Goal: Task Accomplishment & Management: Use online tool/utility

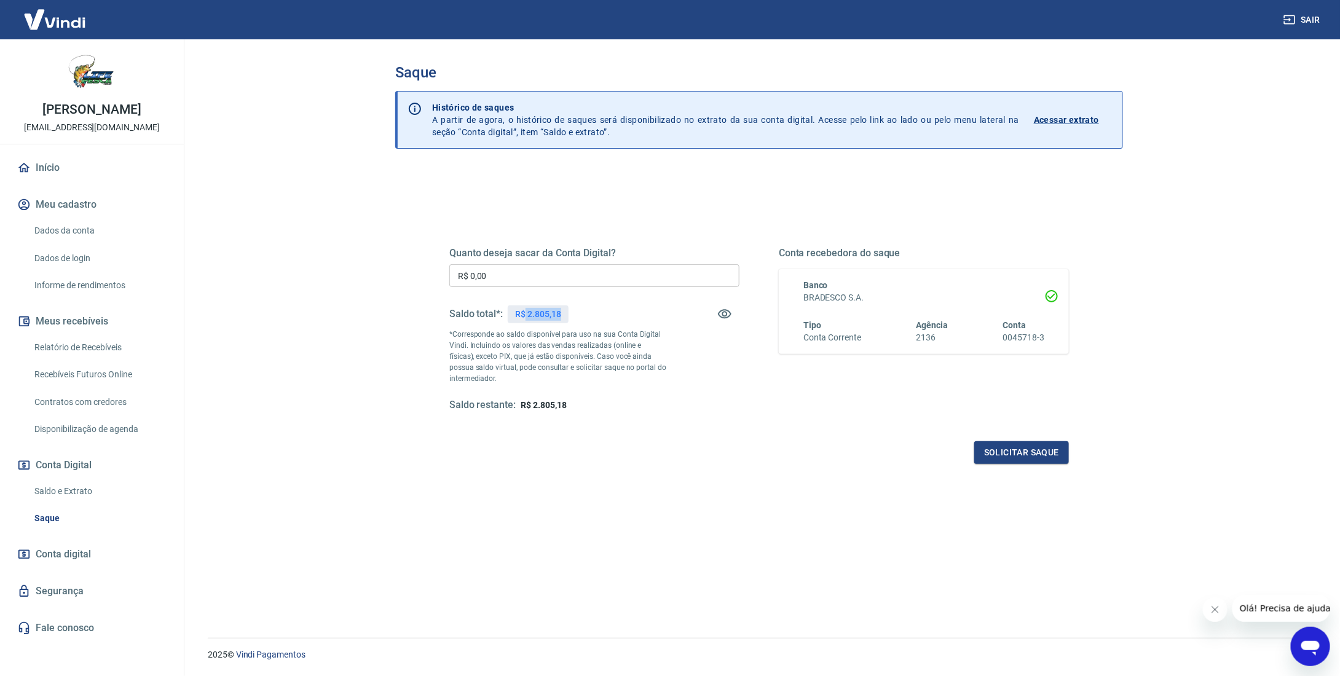
drag, startPoint x: 568, startPoint y: 309, endPoint x: 525, endPoint y: 312, distance: 42.5
click at [525, 312] on div "R$ 2.805,18" at bounding box center [538, 314] width 60 height 18
click at [525, 312] on p "R$ 2.805,18" at bounding box center [537, 314] width 45 height 13
drag, startPoint x: 527, startPoint y: 312, endPoint x: 559, endPoint y: 312, distance: 32.0
click at [559, 312] on p "R$ 2.805,18" at bounding box center [537, 314] width 45 height 13
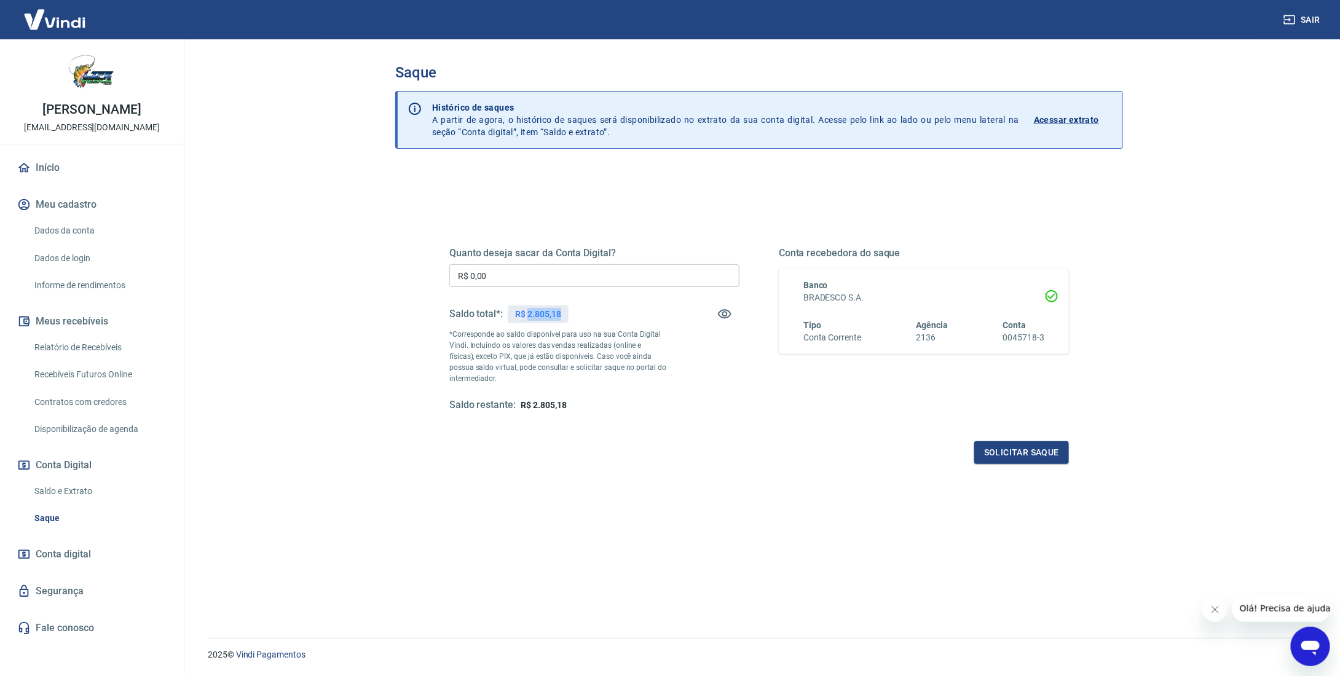
copy p "2.805,18"
click at [502, 275] on input "R$ 0,00" at bounding box center [594, 275] width 290 height 23
type input "R$ 2.805,18"
click at [1037, 457] on button "Solicitar saque" at bounding box center [1021, 452] width 95 height 23
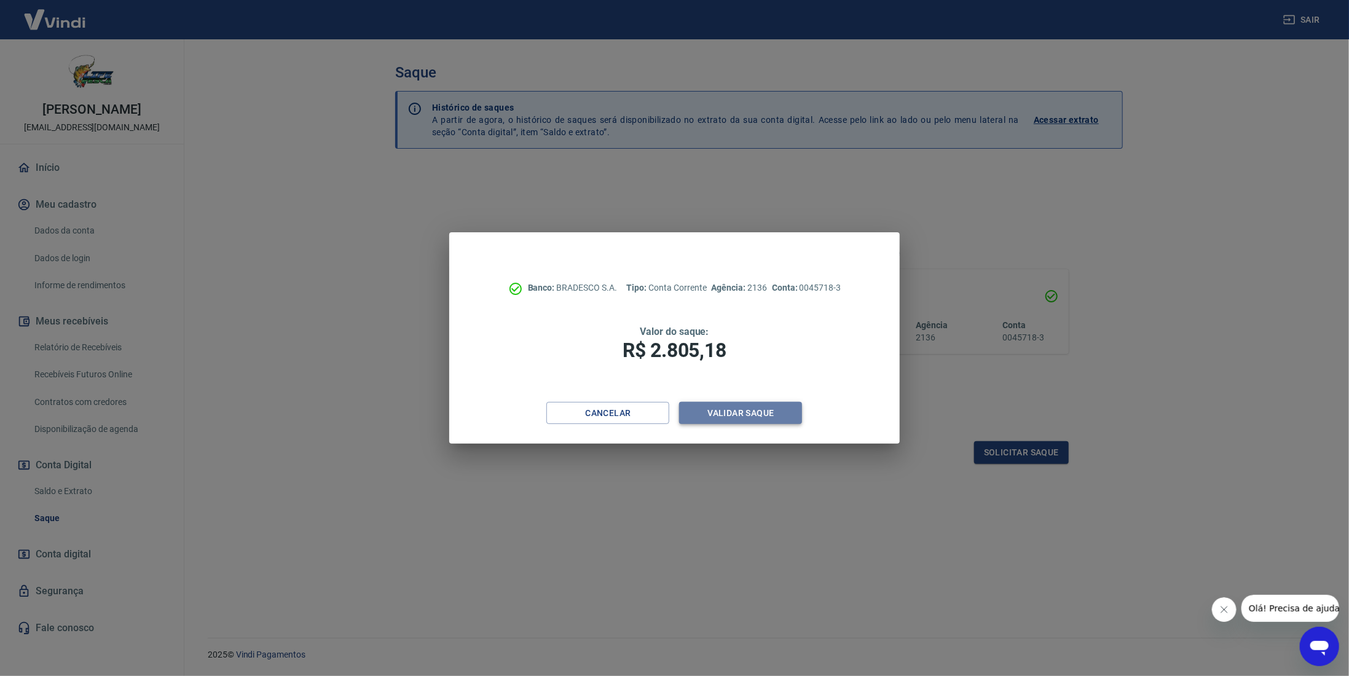
click at [747, 415] on button "Validar saque" at bounding box center [740, 413] width 123 height 23
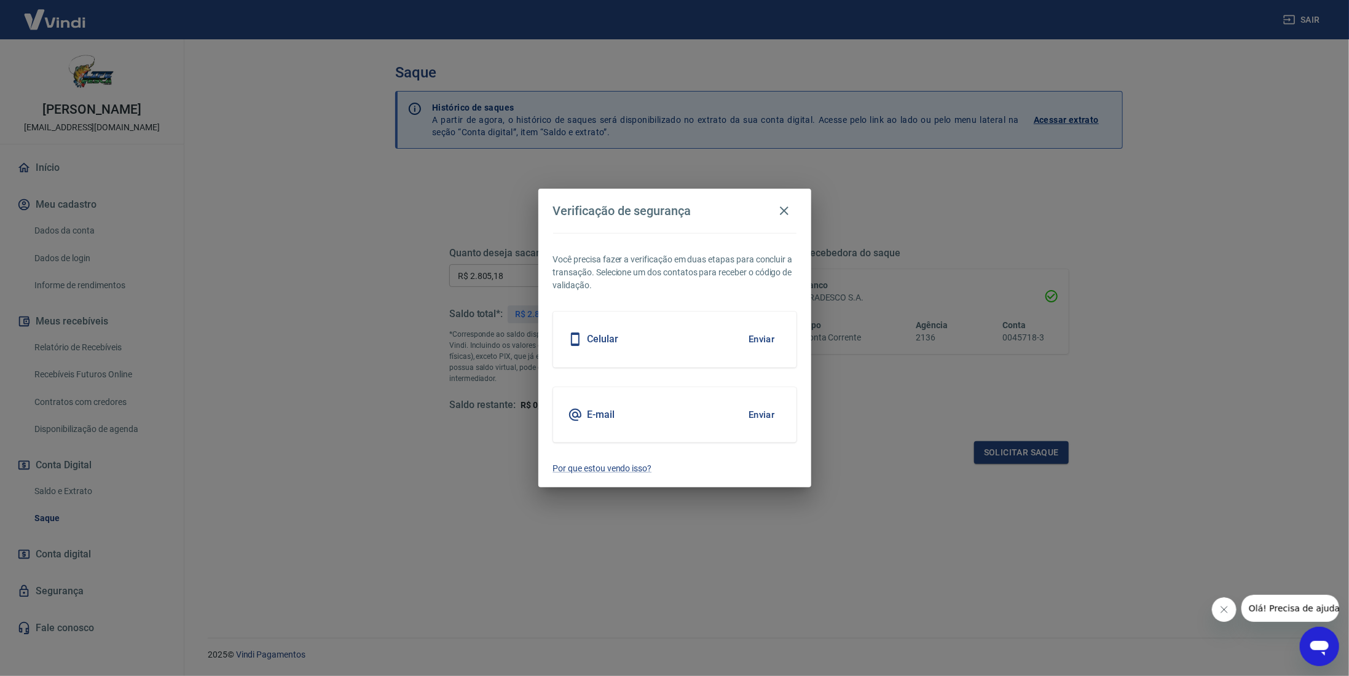
click at [766, 341] on button "Enviar" at bounding box center [762, 339] width 40 height 26
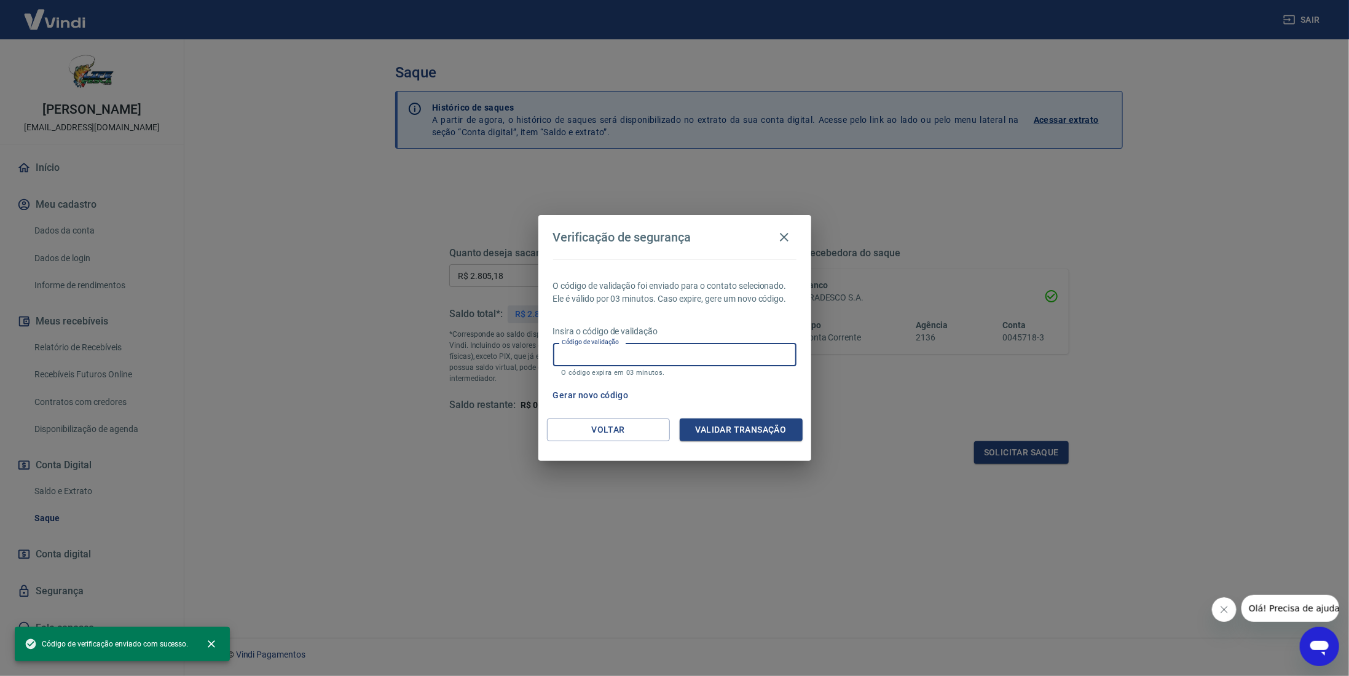
click at [634, 359] on input "Código de validação" at bounding box center [674, 354] width 243 height 23
type input "587722"
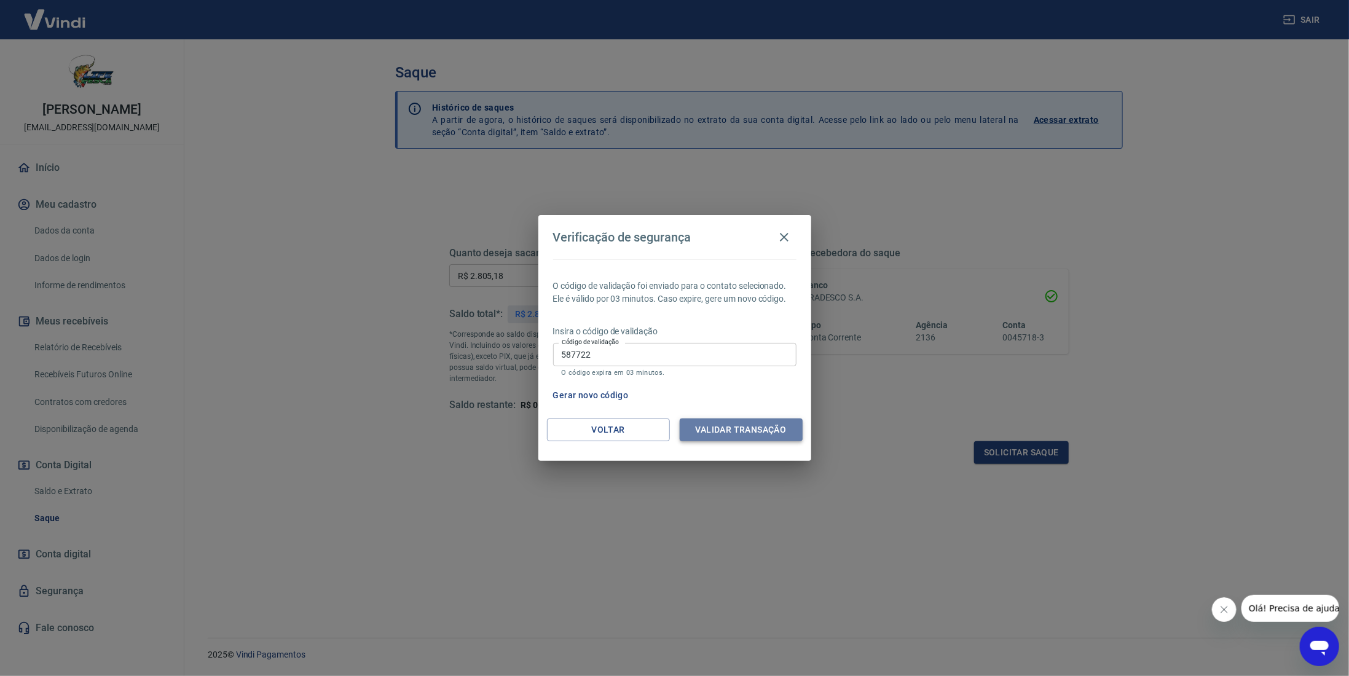
click at [750, 428] on button "Validar transação" at bounding box center [741, 429] width 123 height 23
